Goal: Browse casually: Explore the website without a specific task or goal

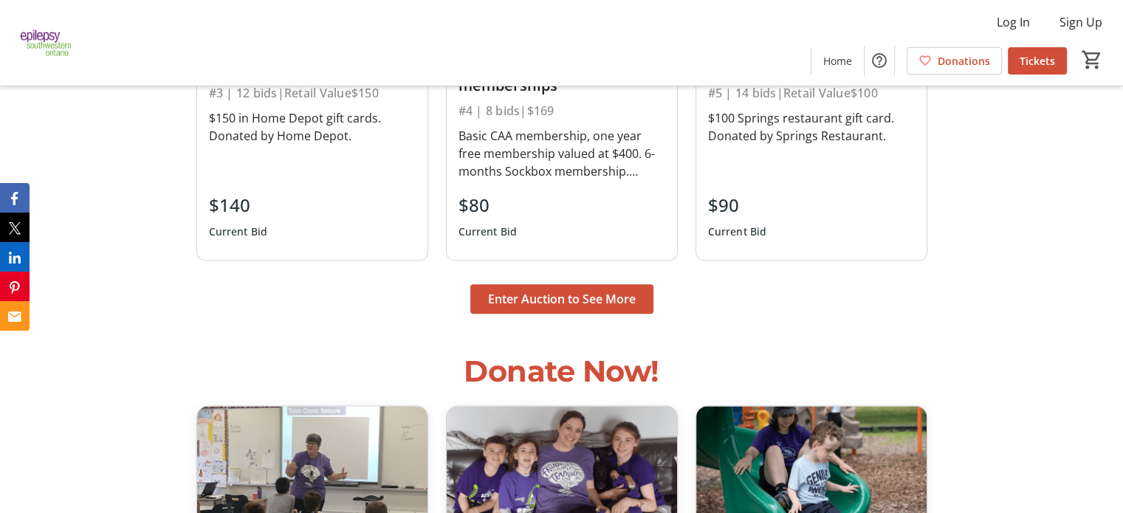
scroll to position [1699, 0]
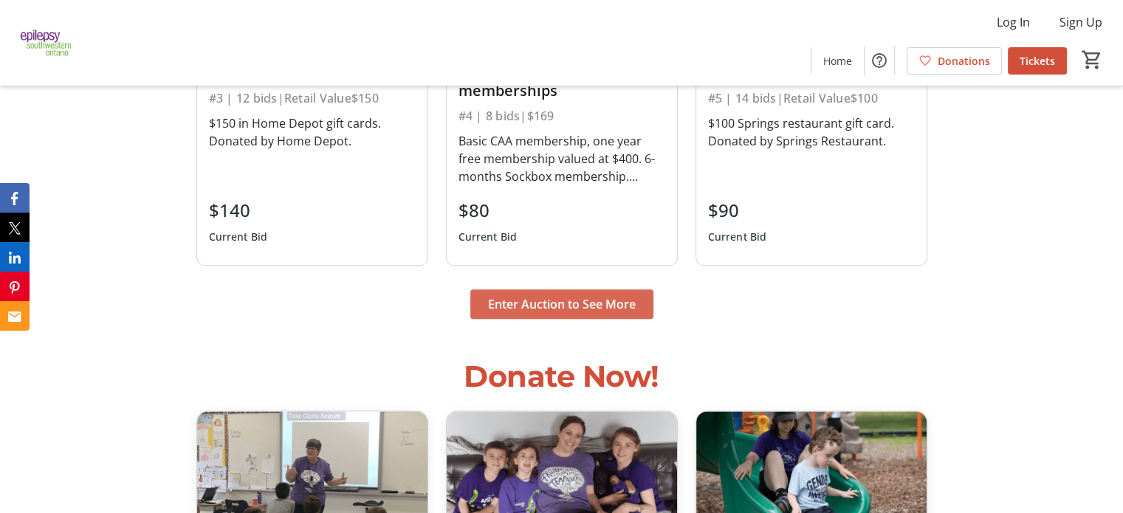
click at [565, 298] on span "Enter Auction to See More" at bounding box center [562, 304] width 148 height 18
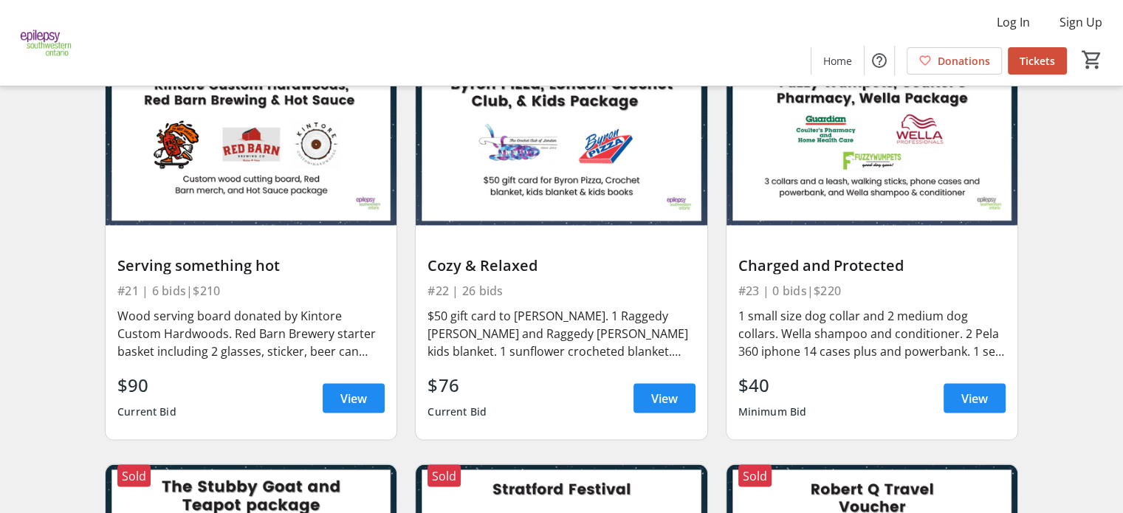
scroll to position [3028, 0]
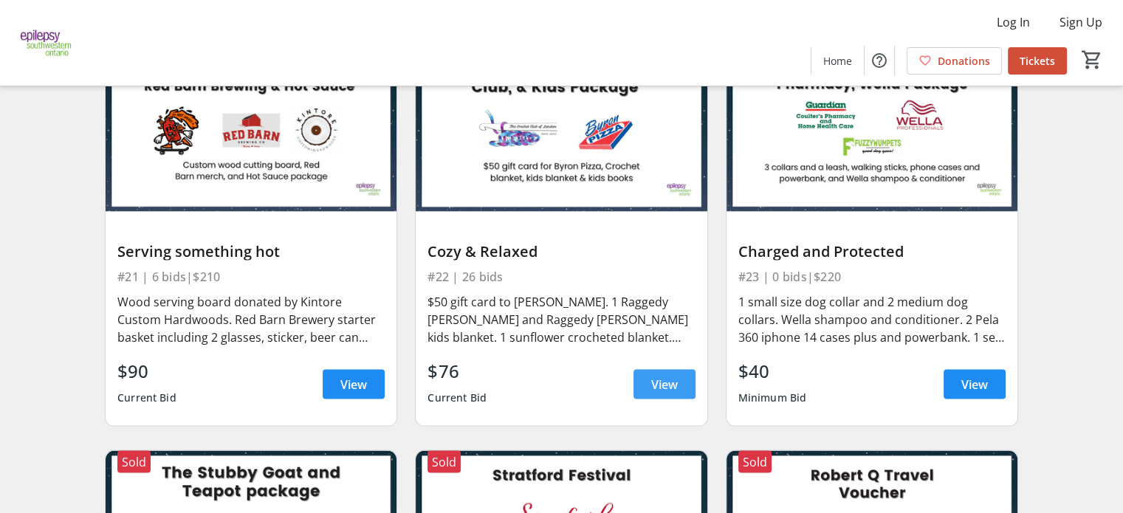
click at [660, 367] on span at bounding box center [665, 384] width 62 height 35
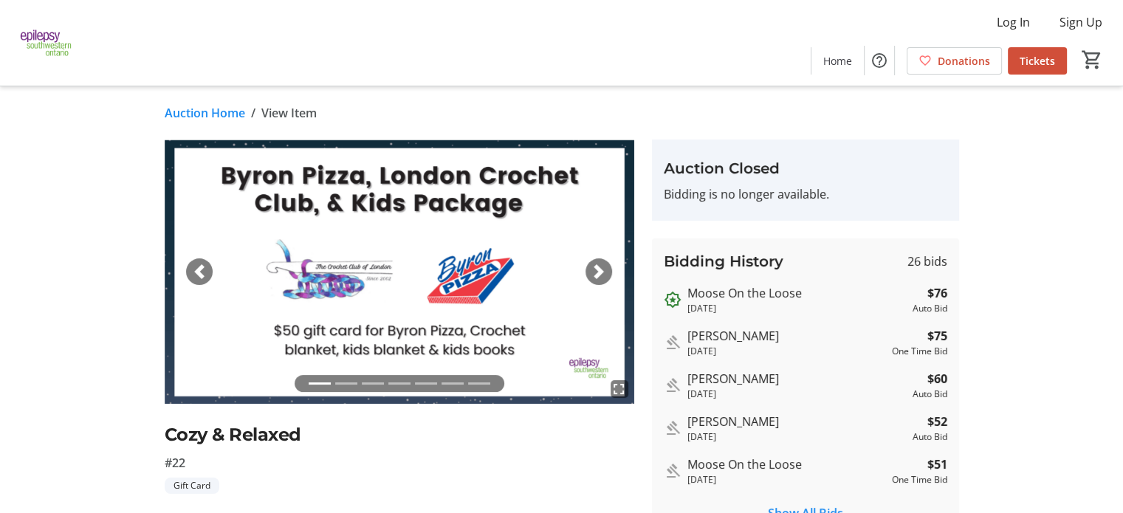
click at [596, 268] on span "button" at bounding box center [599, 271] width 15 height 15
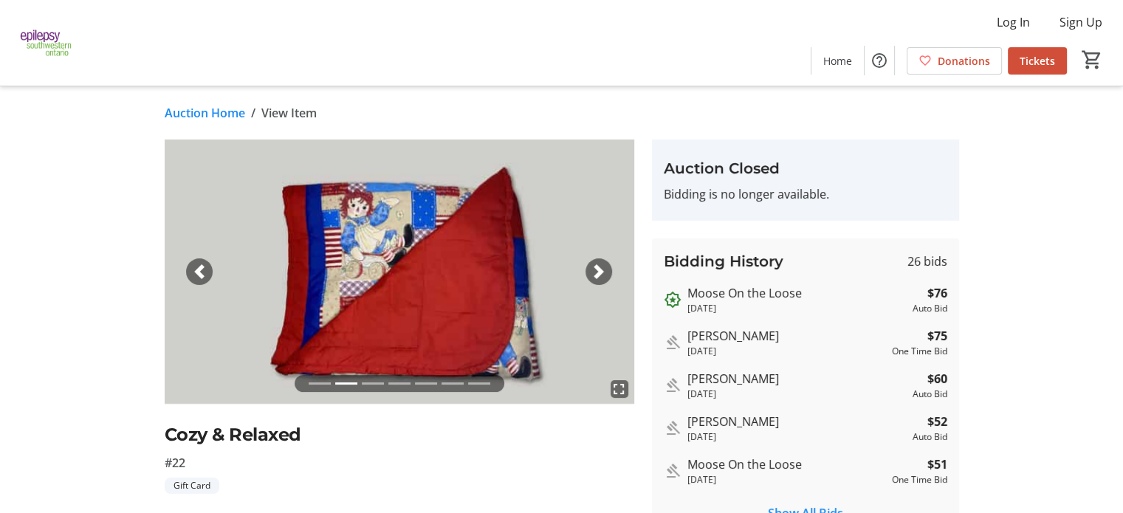
click at [596, 268] on span "button" at bounding box center [599, 271] width 15 height 15
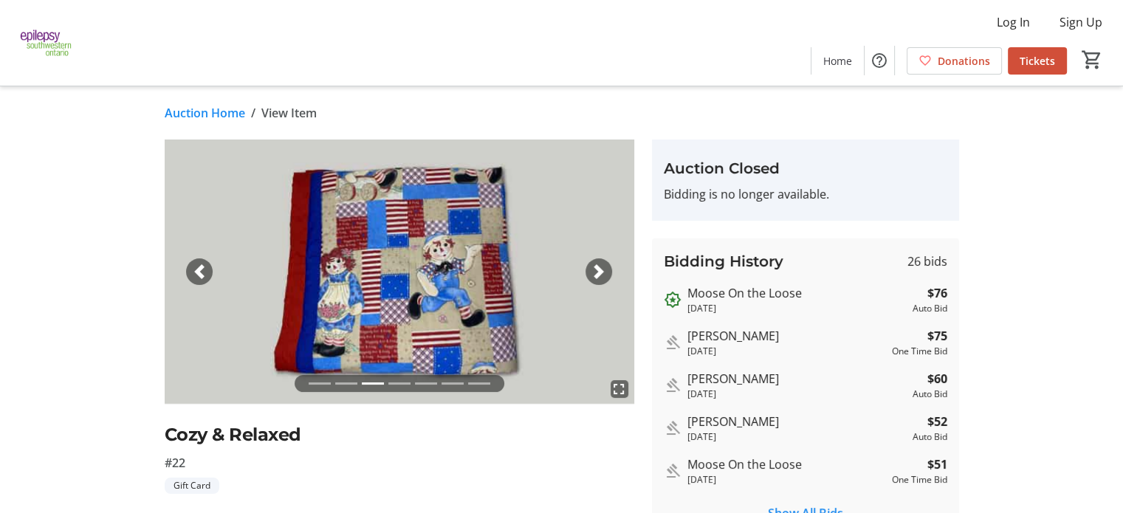
click at [596, 268] on span "button" at bounding box center [599, 271] width 15 height 15
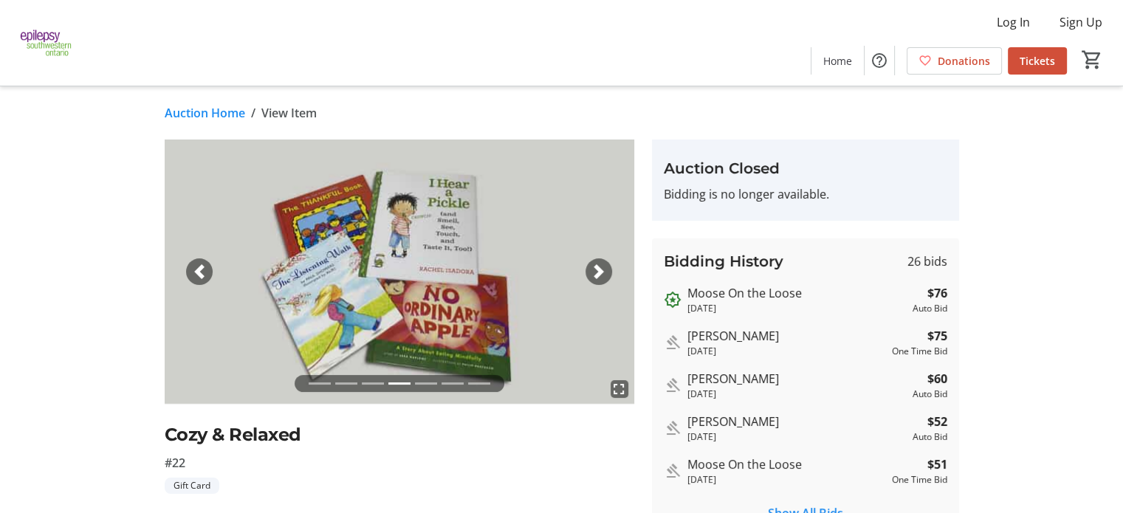
click at [596, 268] on span "button" at bounding box center [599, 271] width 15 height 15
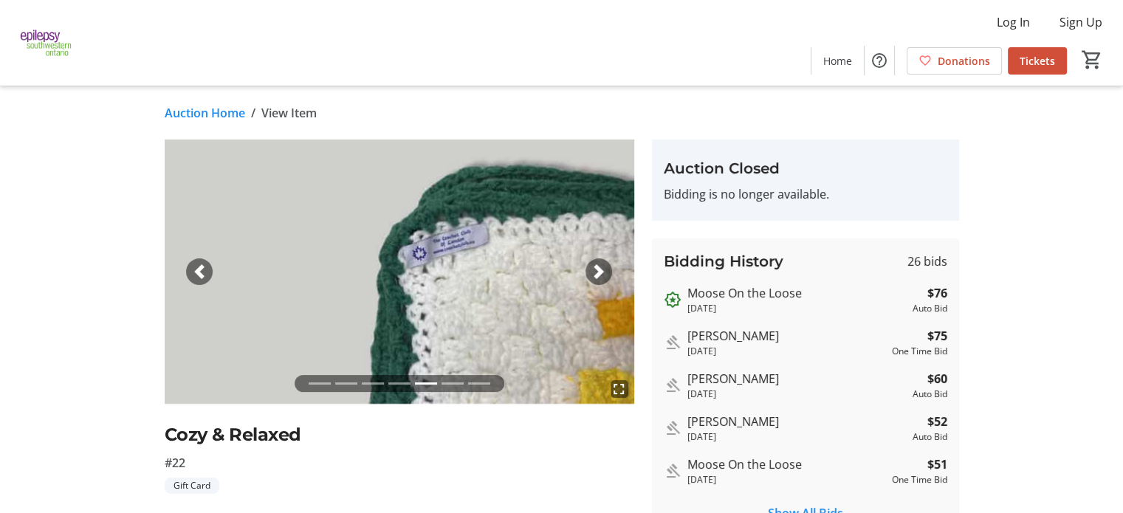
click at [596, 268] on span "button" at bounding box center [599, 271] width 15 height 15
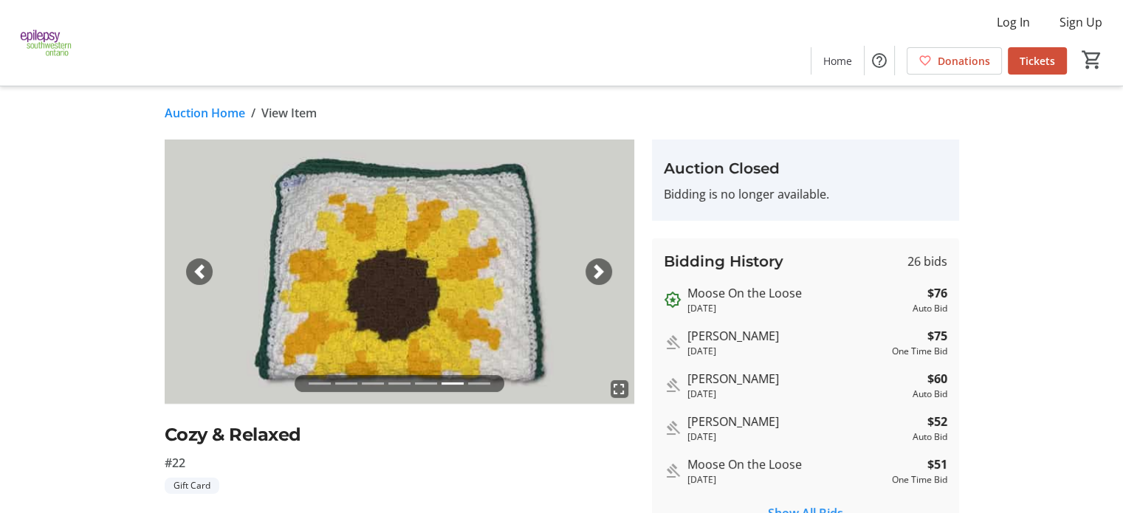
click at [596, 268] on span "button" at bounding box center [599, 271] width 15 height 15
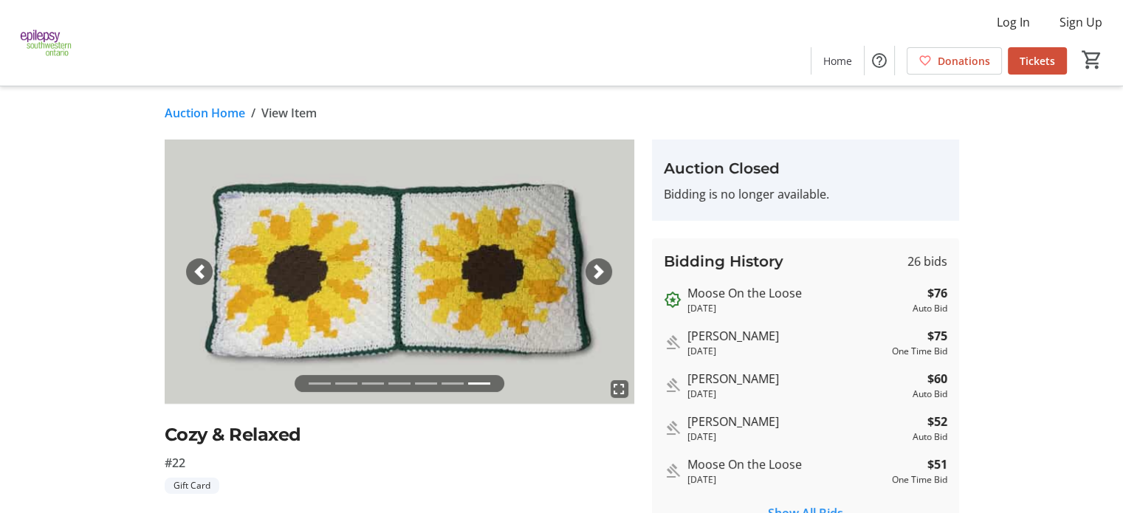
click at [596, 268] on span "button" at bounding box center [599, 271] width 15 height 15
